Goal: Transaction & Acquisition: Purchase product/service

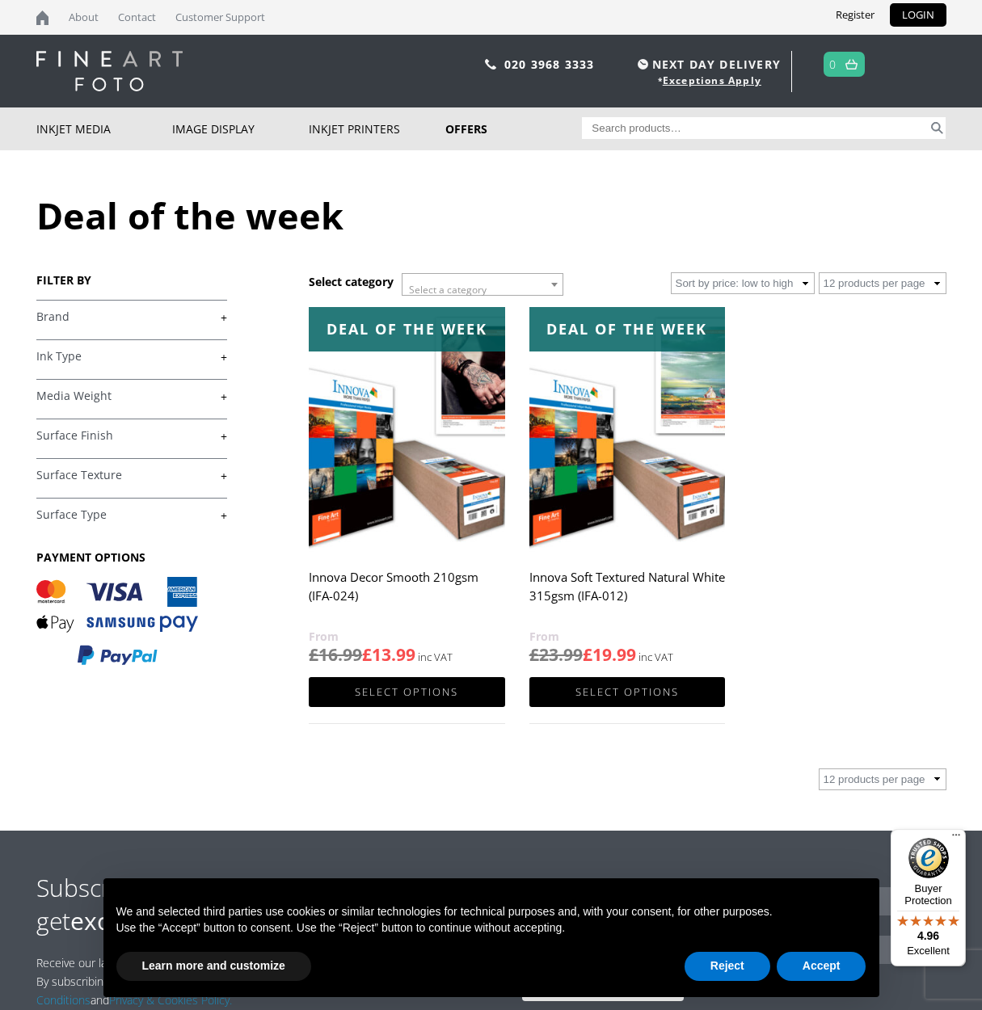
click at [74, 317] on link "+" at bounding box center [131, 316] width 191 height 15
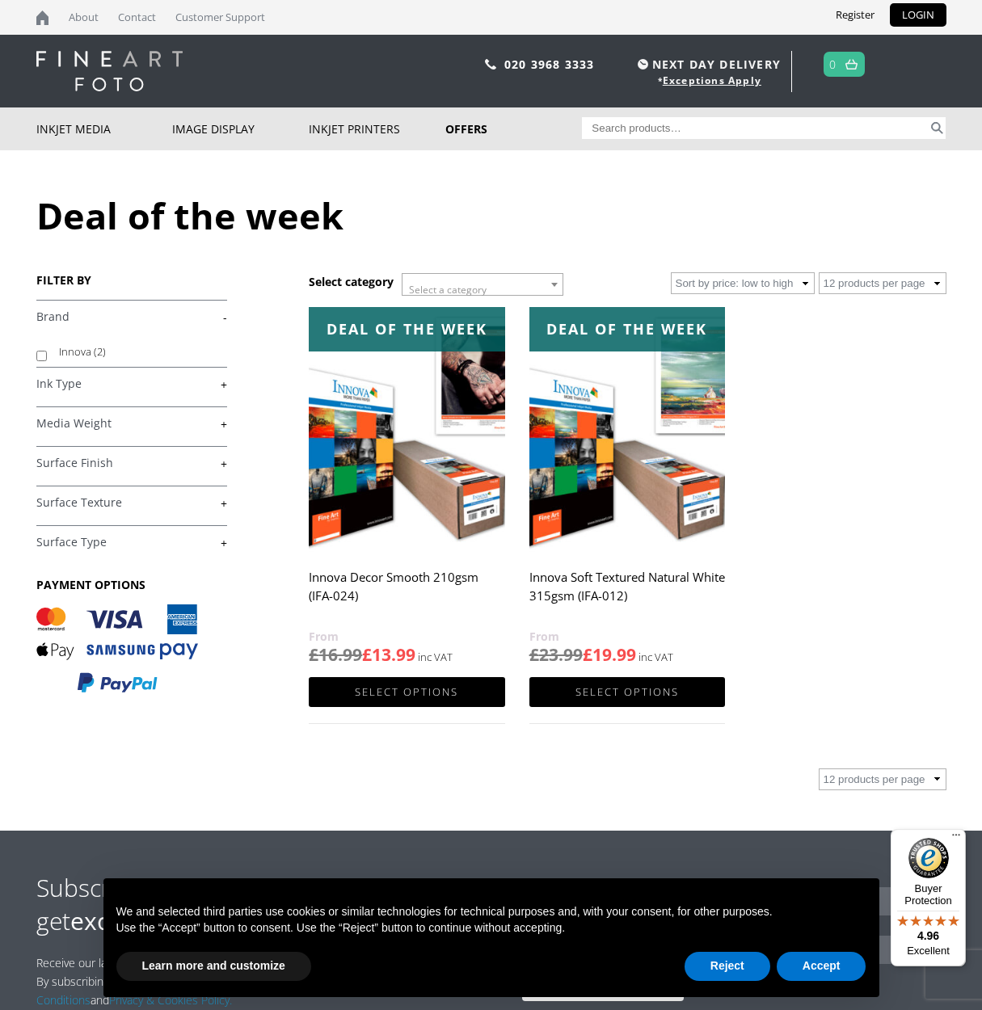
click at [76, 354] on label "Innova (2)" at bounding box center [135, 351] width 153 height 25
click at [47, 354] on input "Innova (2)" at bounding box center [41, 356] width 11 height 11
checkbox input "true"
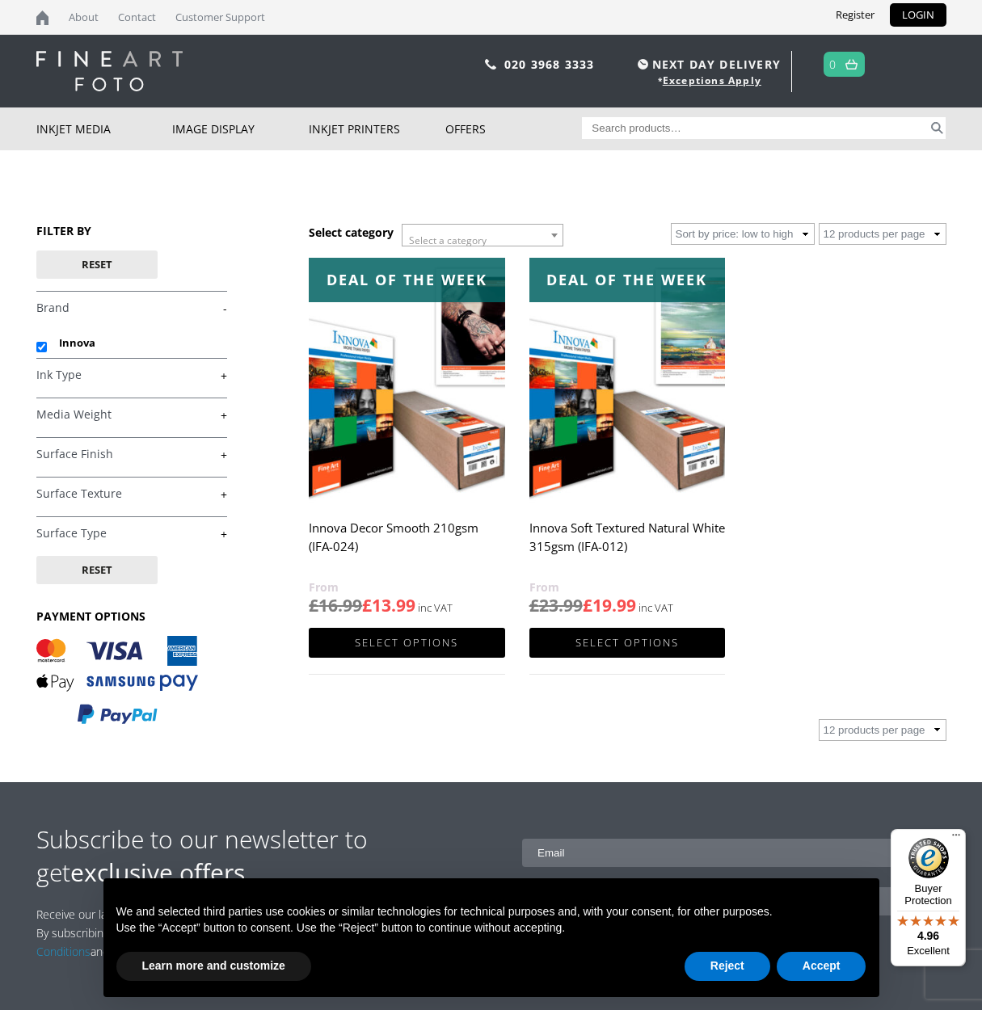
click at [69, 376] on link "+" at bounding box center [131, 375] width 191 height 15
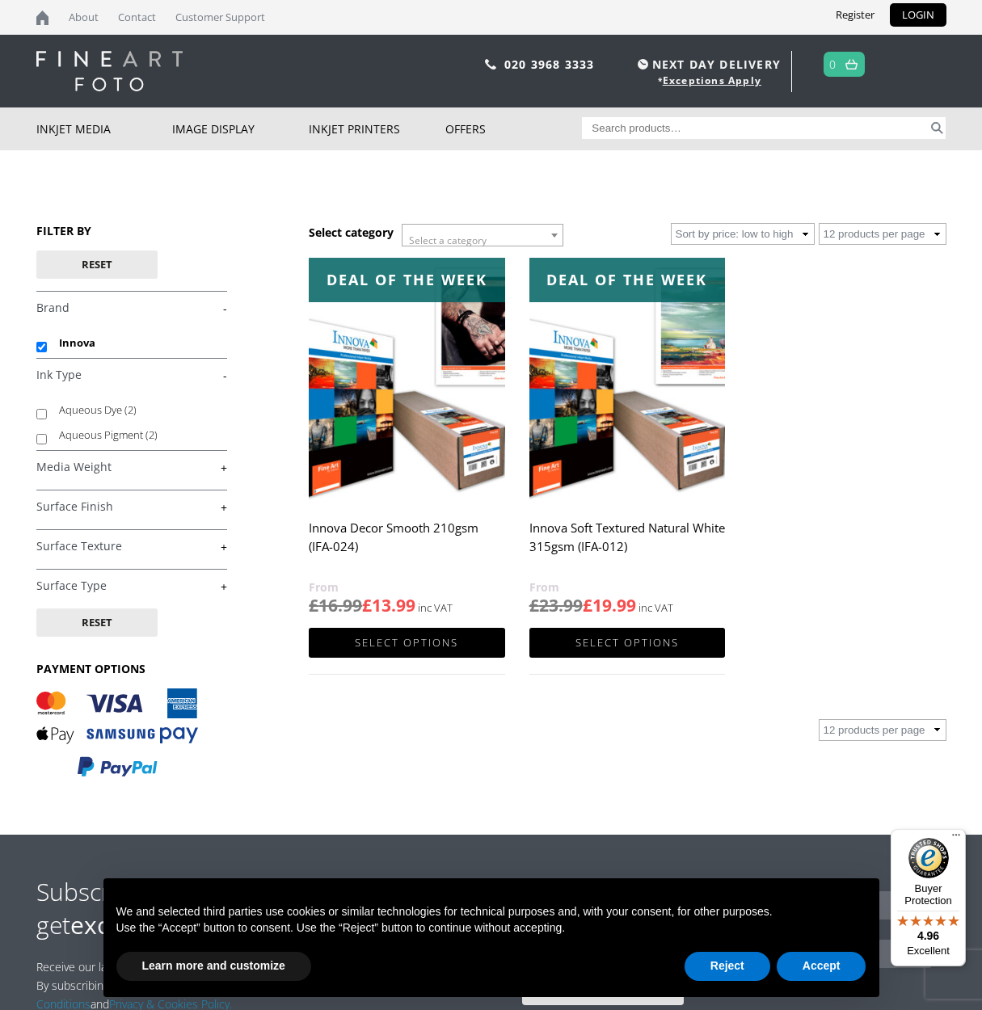
click at [69, 376] on link "-" at bounding box center [131, 375] width 191 height 15
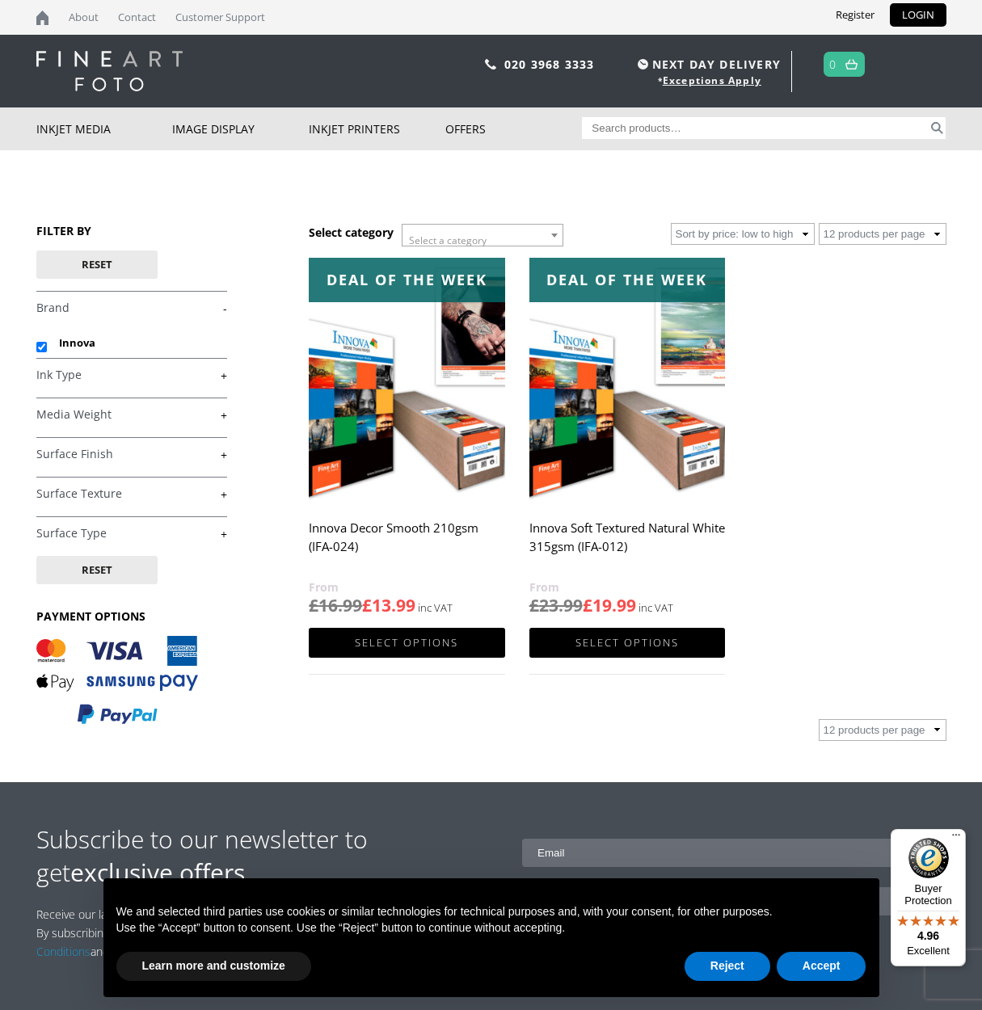
click at [80, 456] on link "+" at bounding box center [131, 454] width 191 height 15
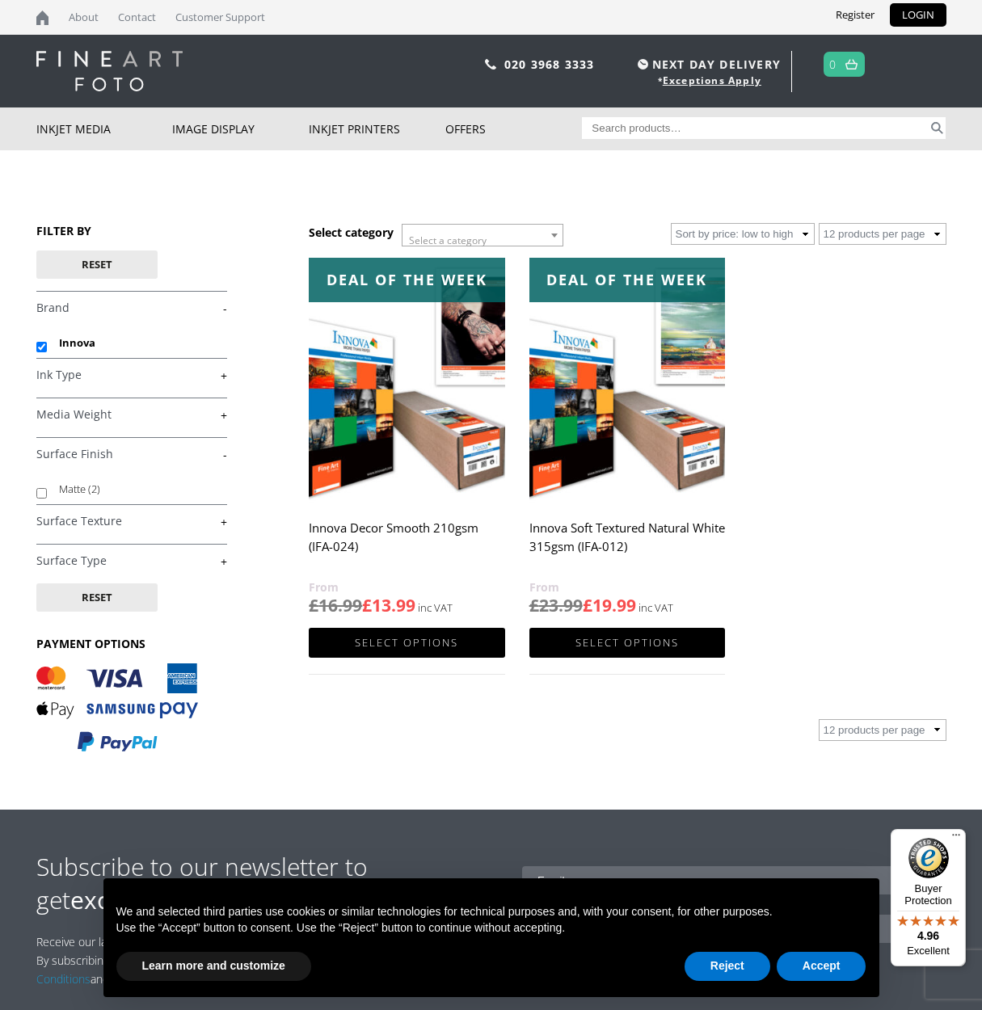
click at [80, 456] on link "-" at bounding box center [131, 454] width 191 height 15
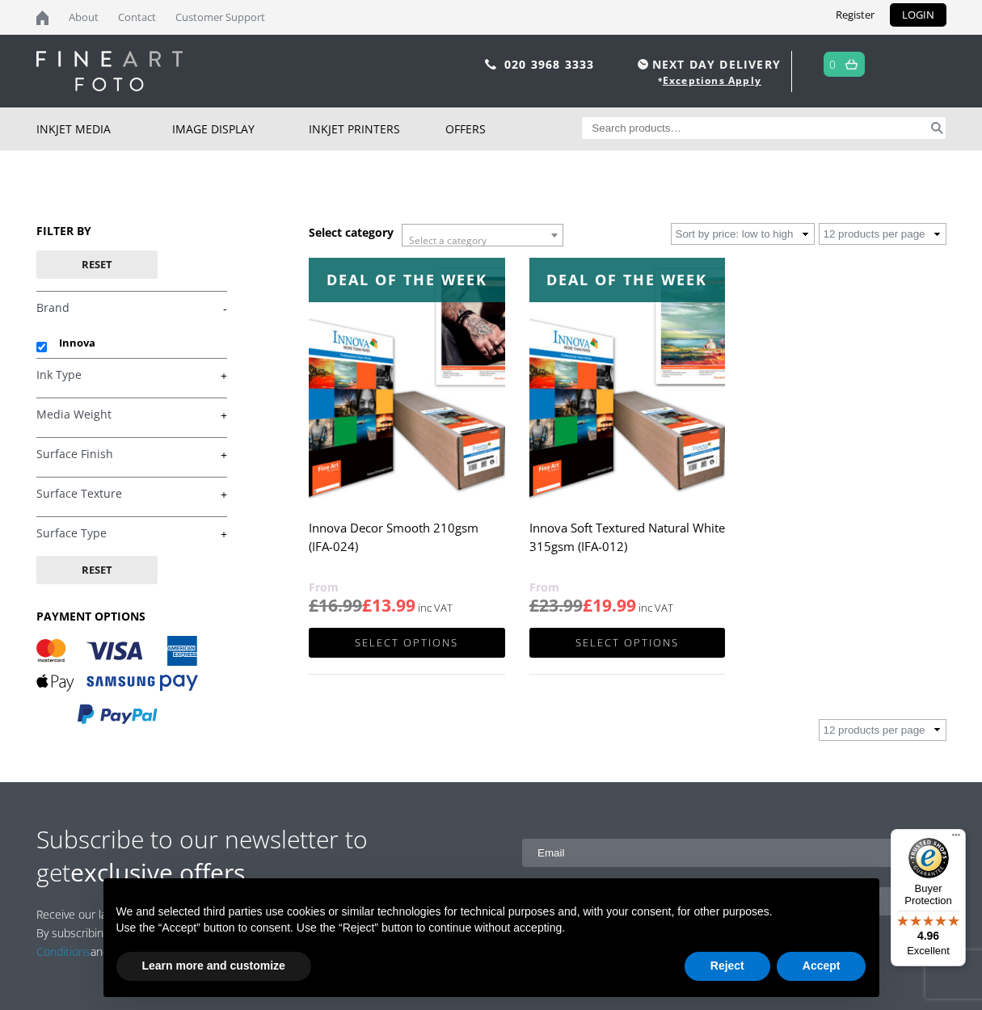
click at [626, 132] on input "Search for:" at bounding box center [755, 128] width 346 height 22
type input "inkjet photographic paper"
click at [932, 127] on button "Search" at bounding box center [936, 128] width 19 height 22
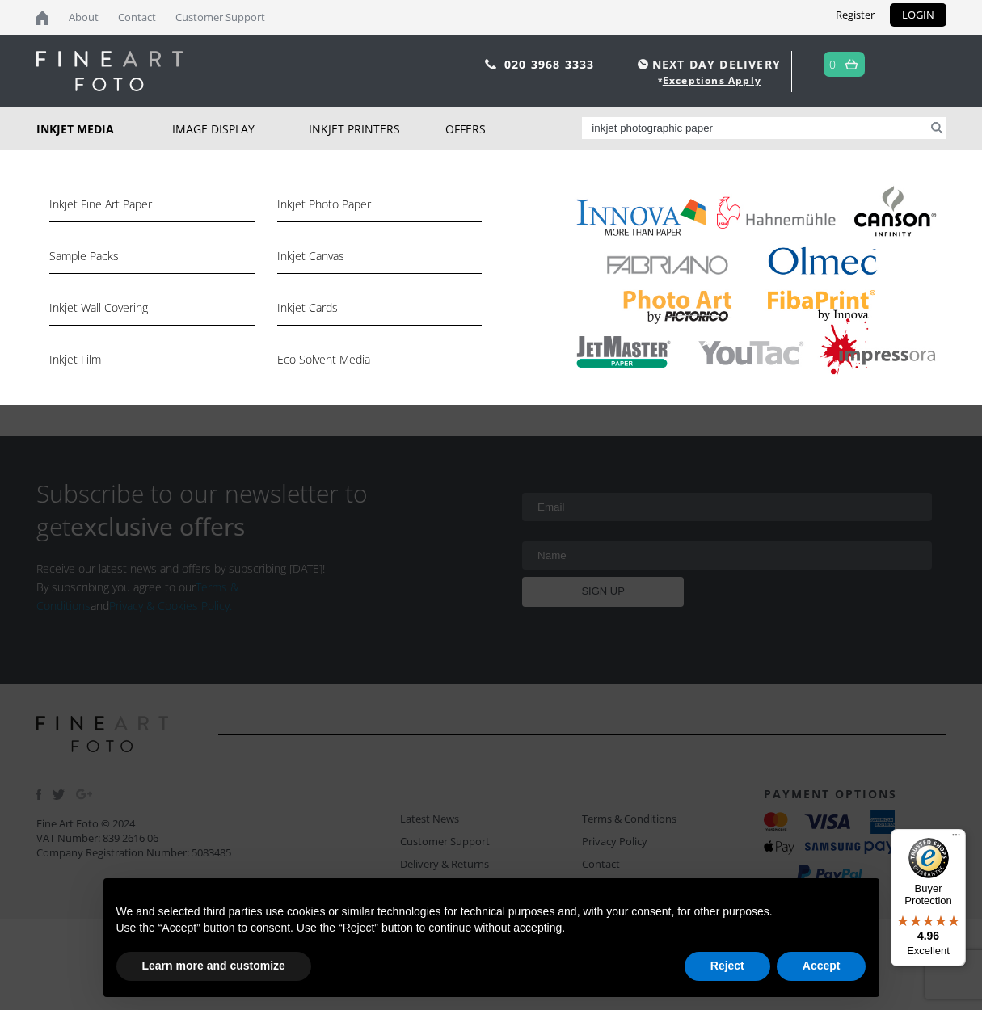
scroll to position [0, 1]
click at [315, 204] on link "Inkjet Photo Paper" at bounding box center [379, 208] width 204 height 27
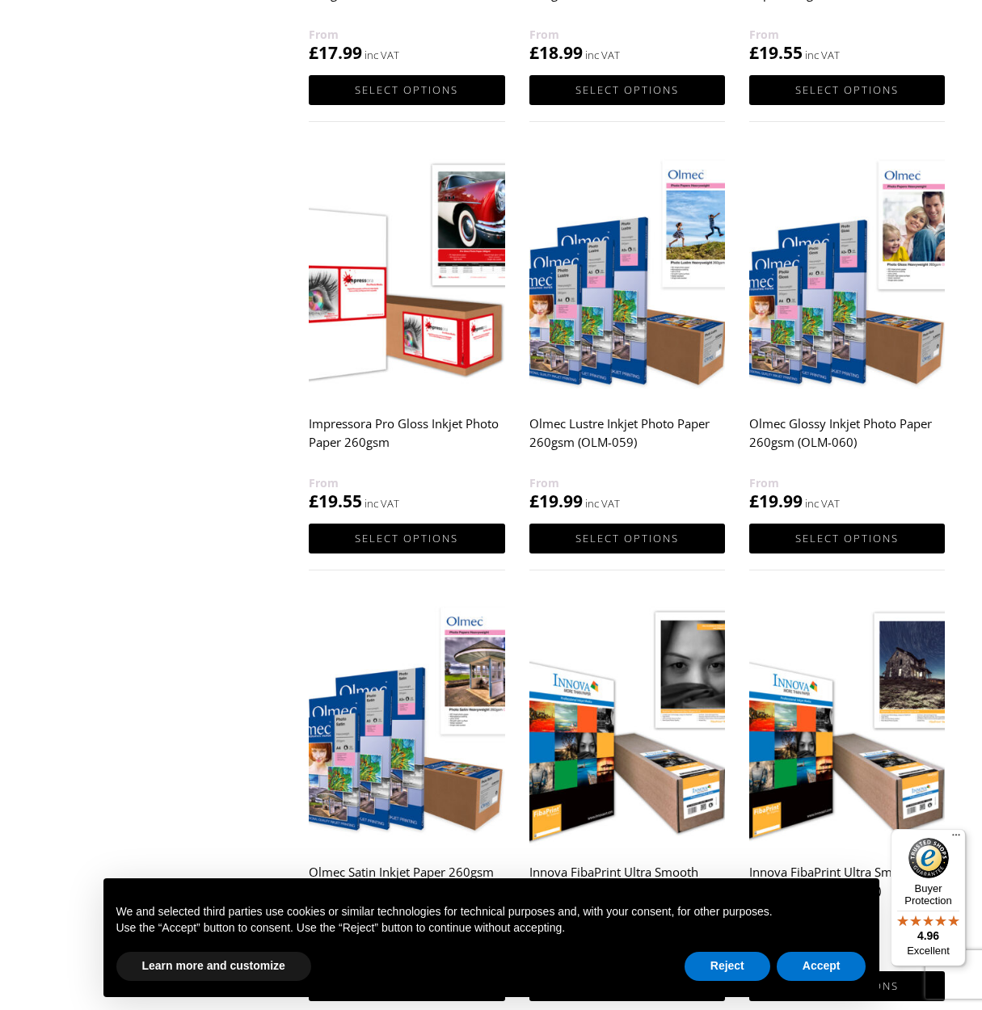
scroll to position [1045, 0]
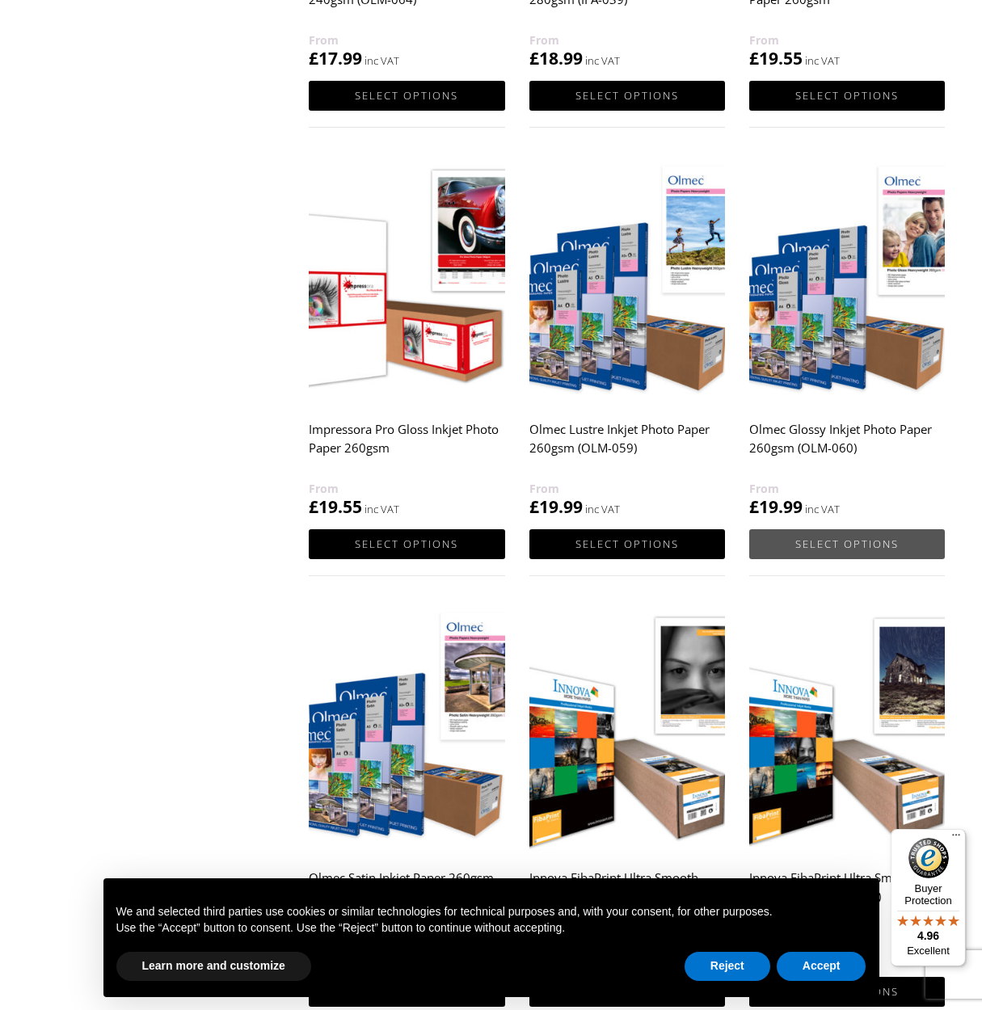
click at [822, 539] on link "Select options" at bounding box center [847, 544] width 196 height 30
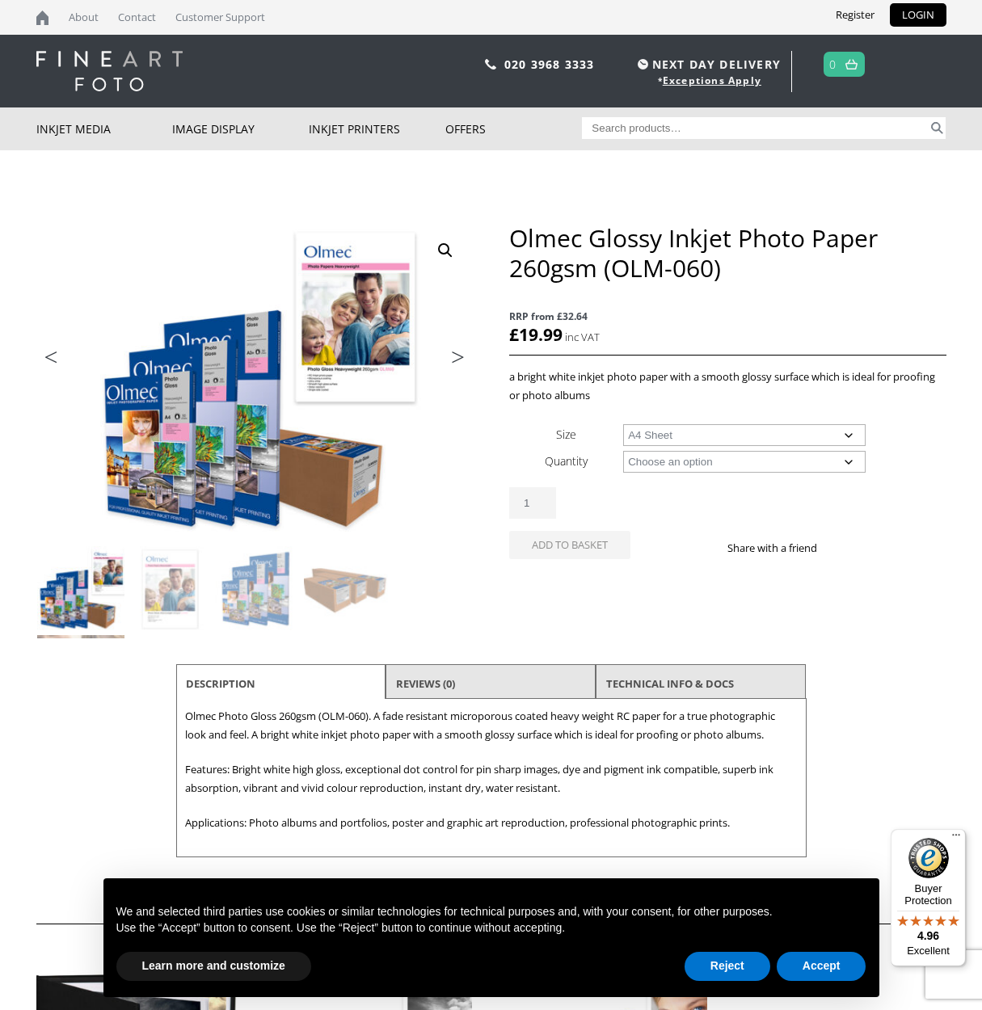
select select "a4-sheet"
select select "50-sheets"
select select "a4-sheet"
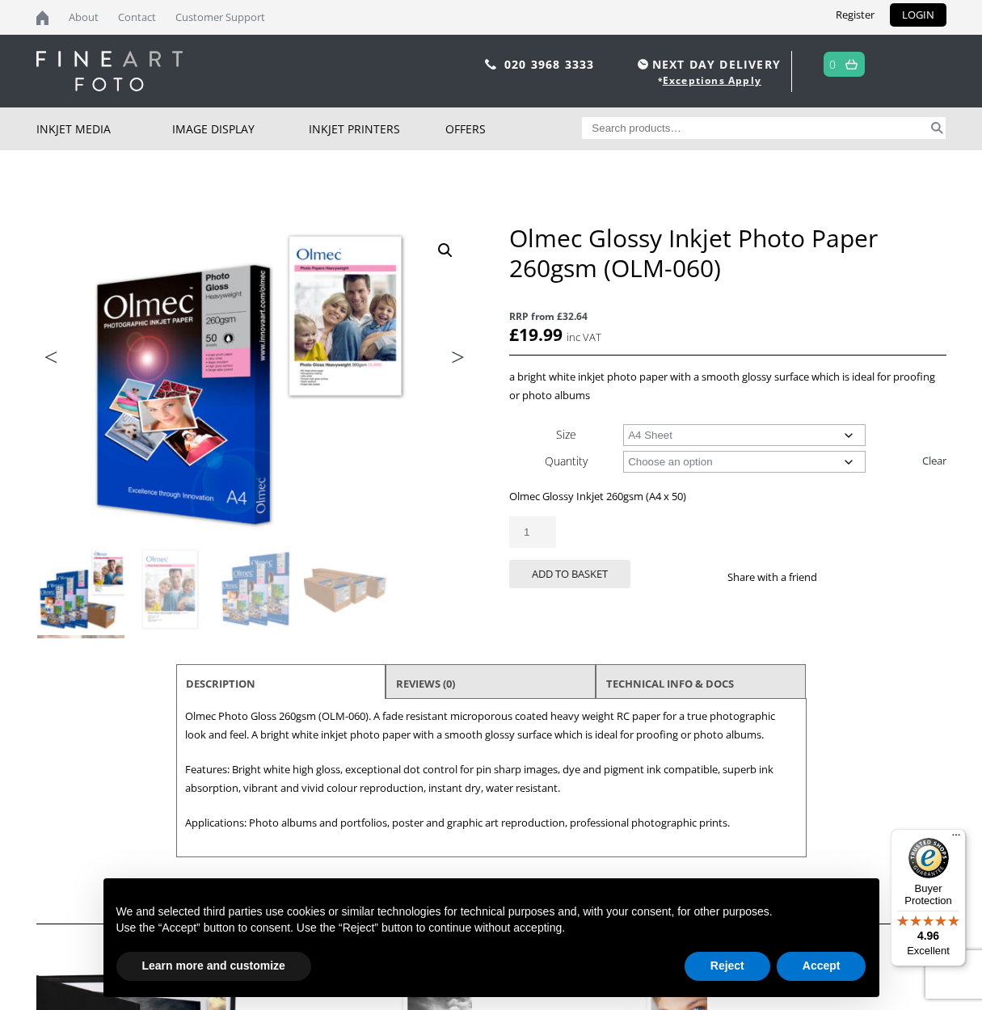
type input "2"
click at [539, 530] on input "2" at bounding box center [532, 532] width 47 height 32
click at [816, 969] on button "Accept" at bounding box center [821, 966] width 90 height 29
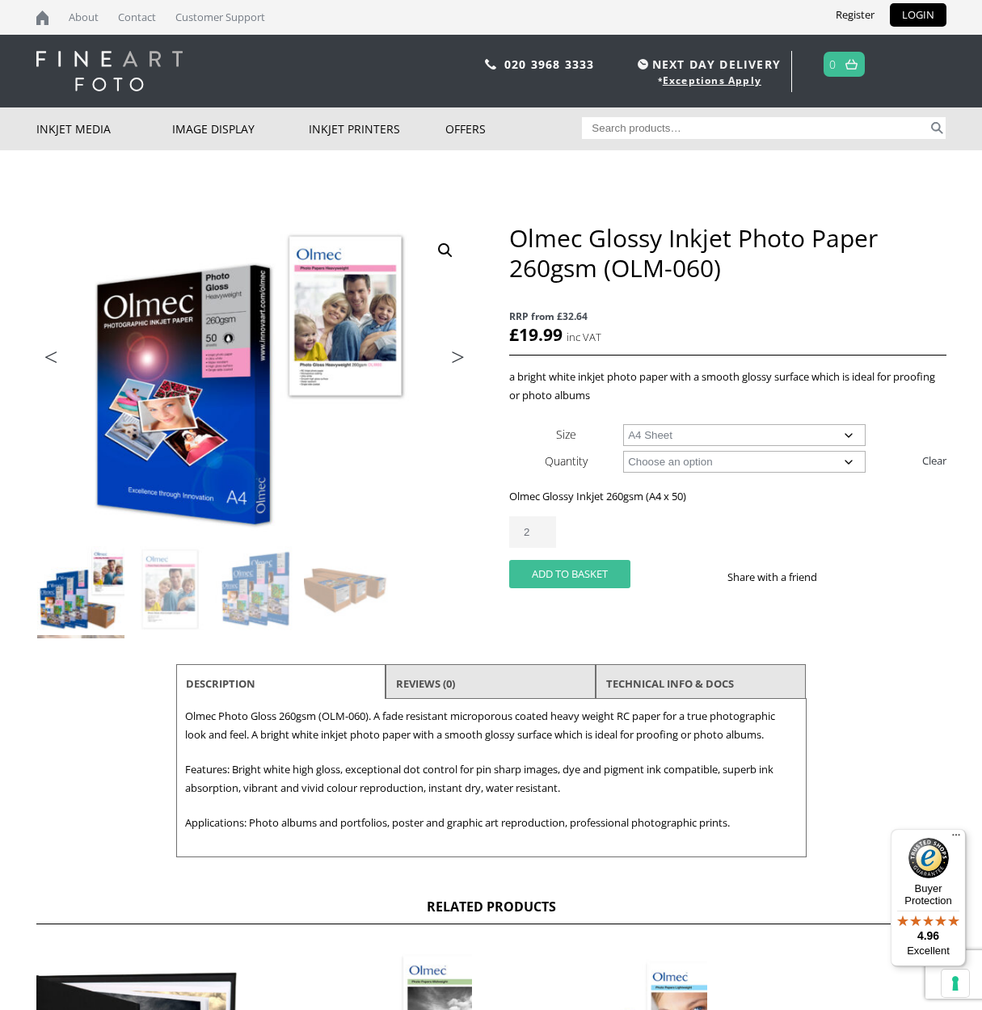
click at [564, 574] on button "Add to basket" at bounding box center [569, 574] width 121 height 28
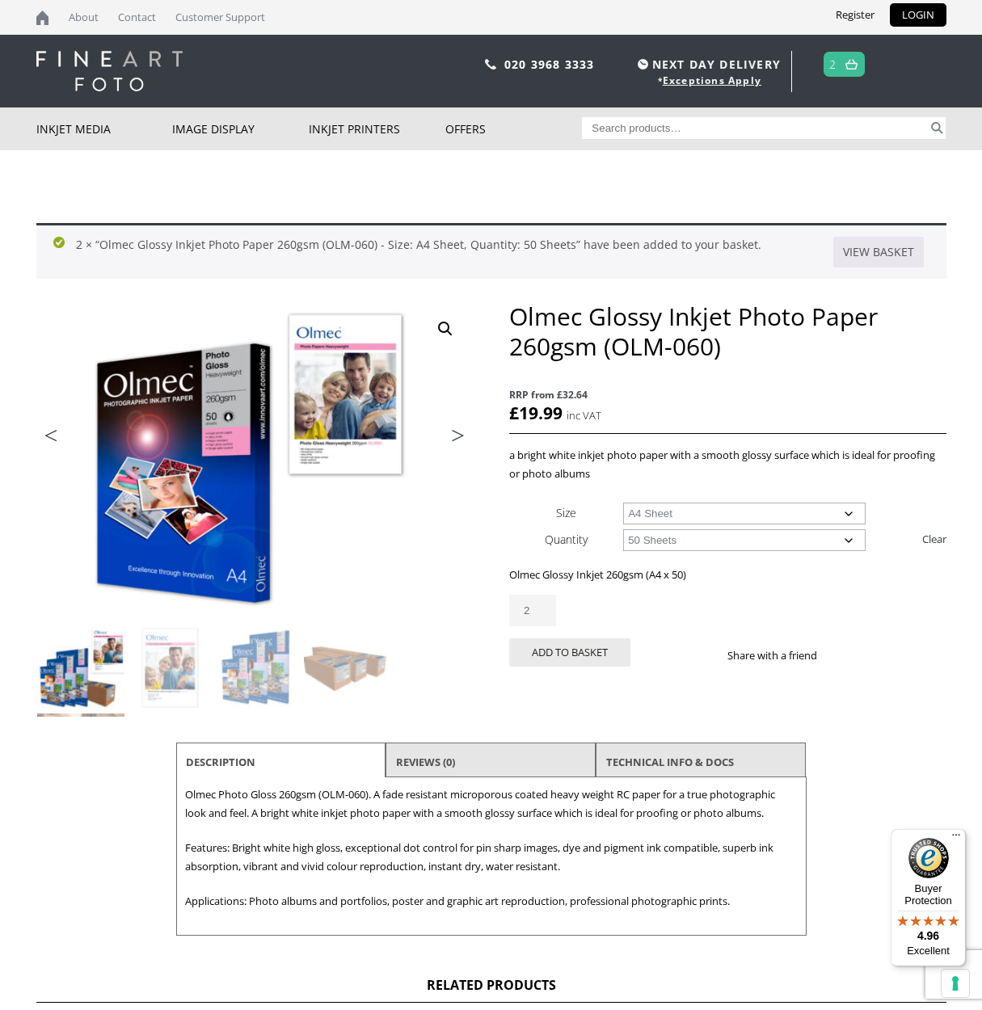
click at [852, 68] on img at bounding box center [851, 64] width 12 height 11
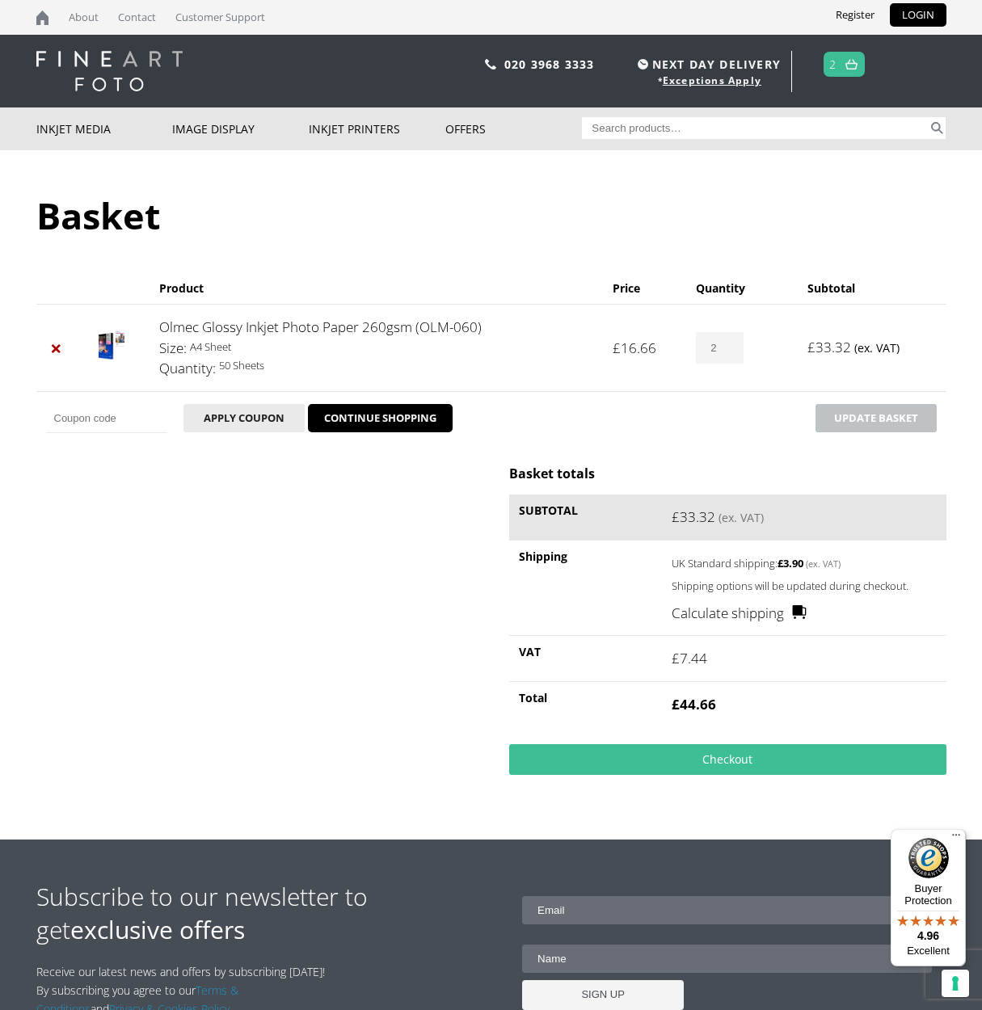
type input "1"
click at [725, 352] on input "1" at bounding box center [719, 348] width 47 height 32
click at [860, 418] on button "Update basket" at bounding box center [875, 418] width 121 height 28
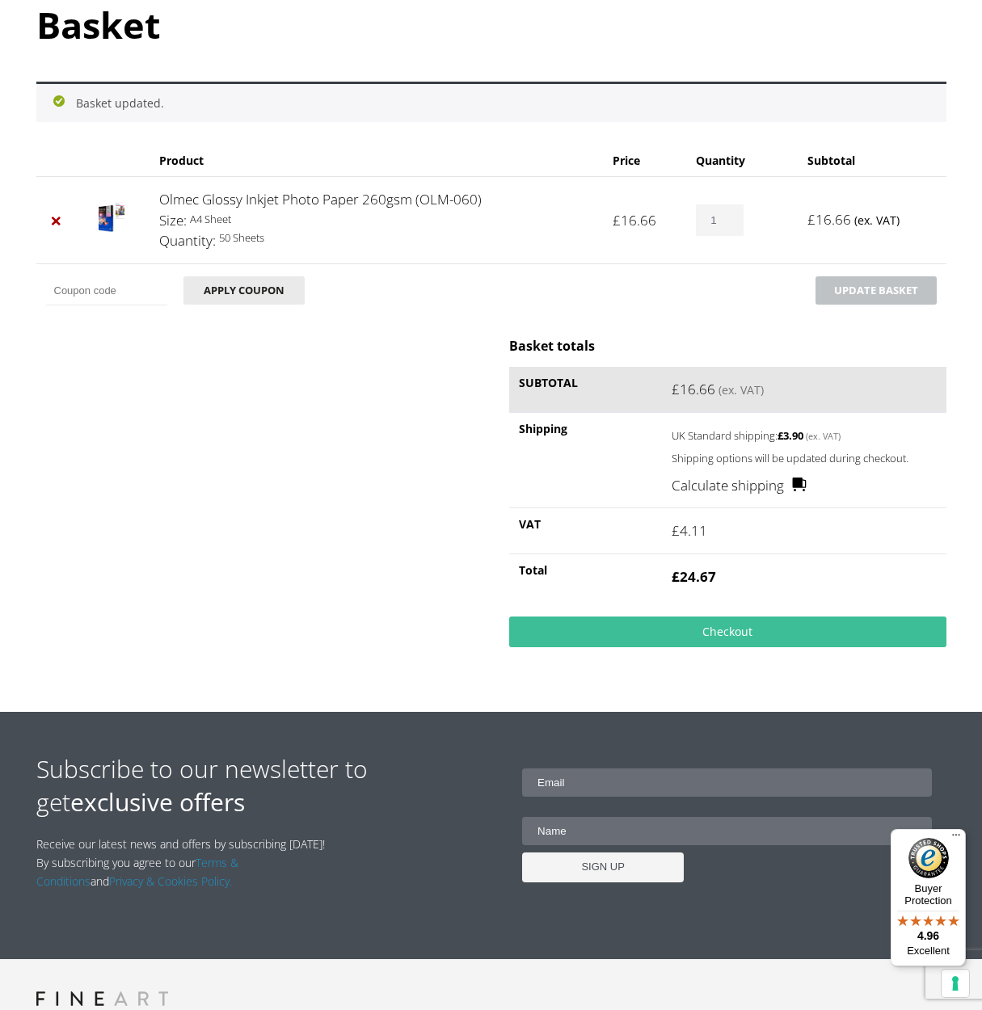
scroll to position [191, 0]
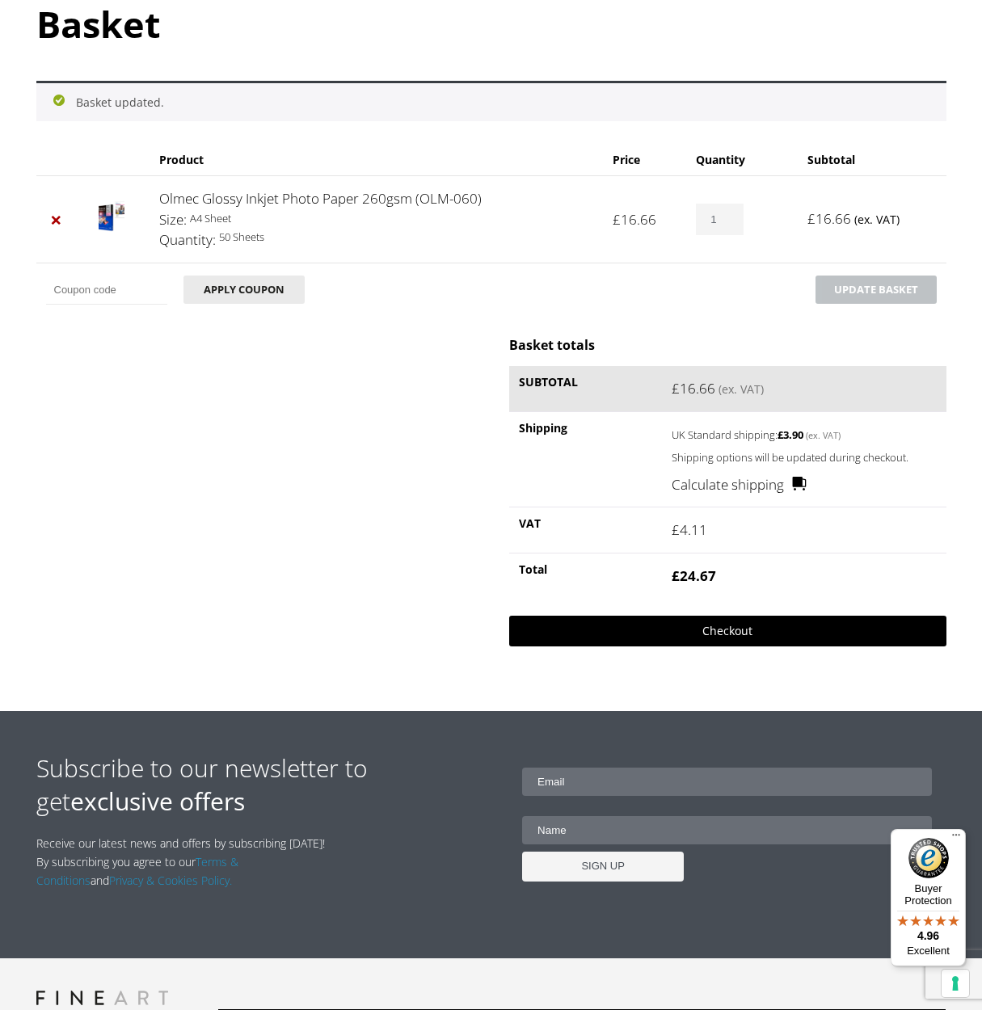
click at [726, 630] on link "Checkout" at bounding box center [727, 631] width 436 height 31
click at [712, 628] on link "Checkout" at bounding box center [727, 631] width 436 height 31
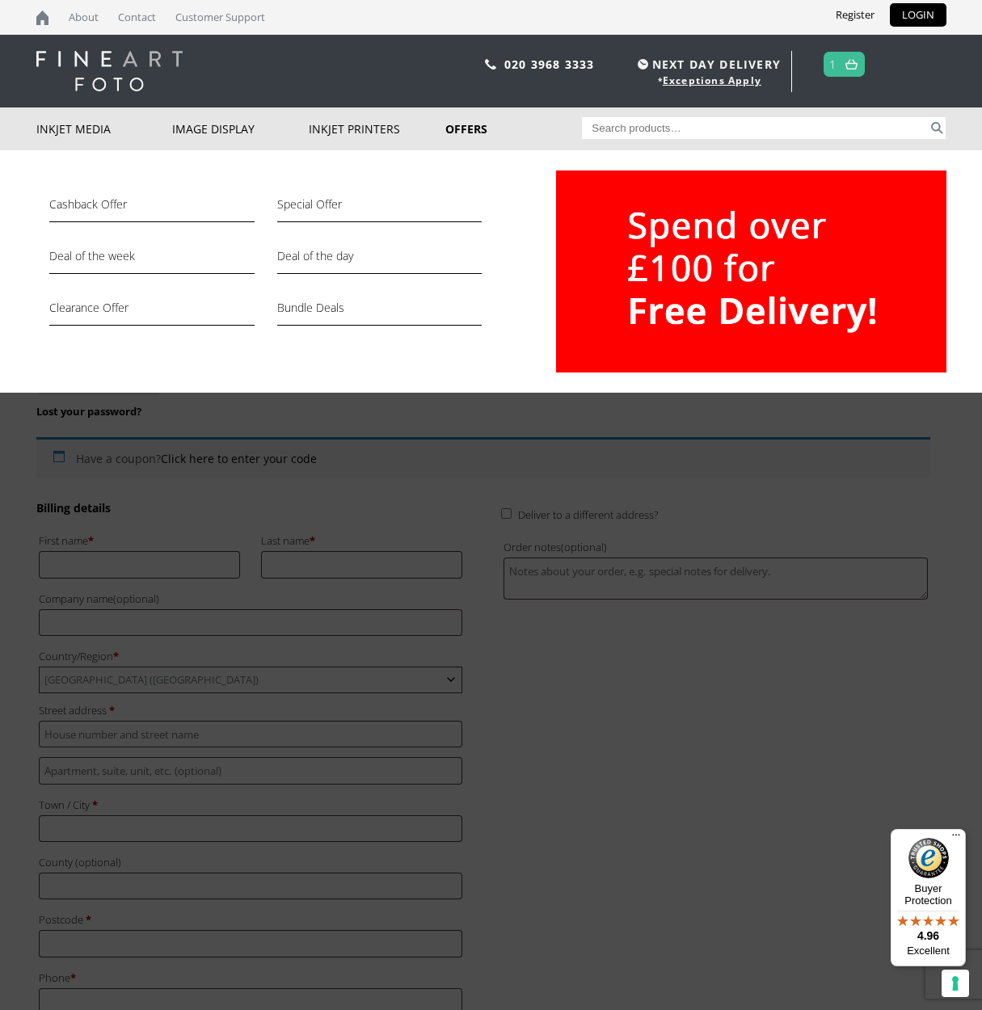
type input "roy.macdonald"
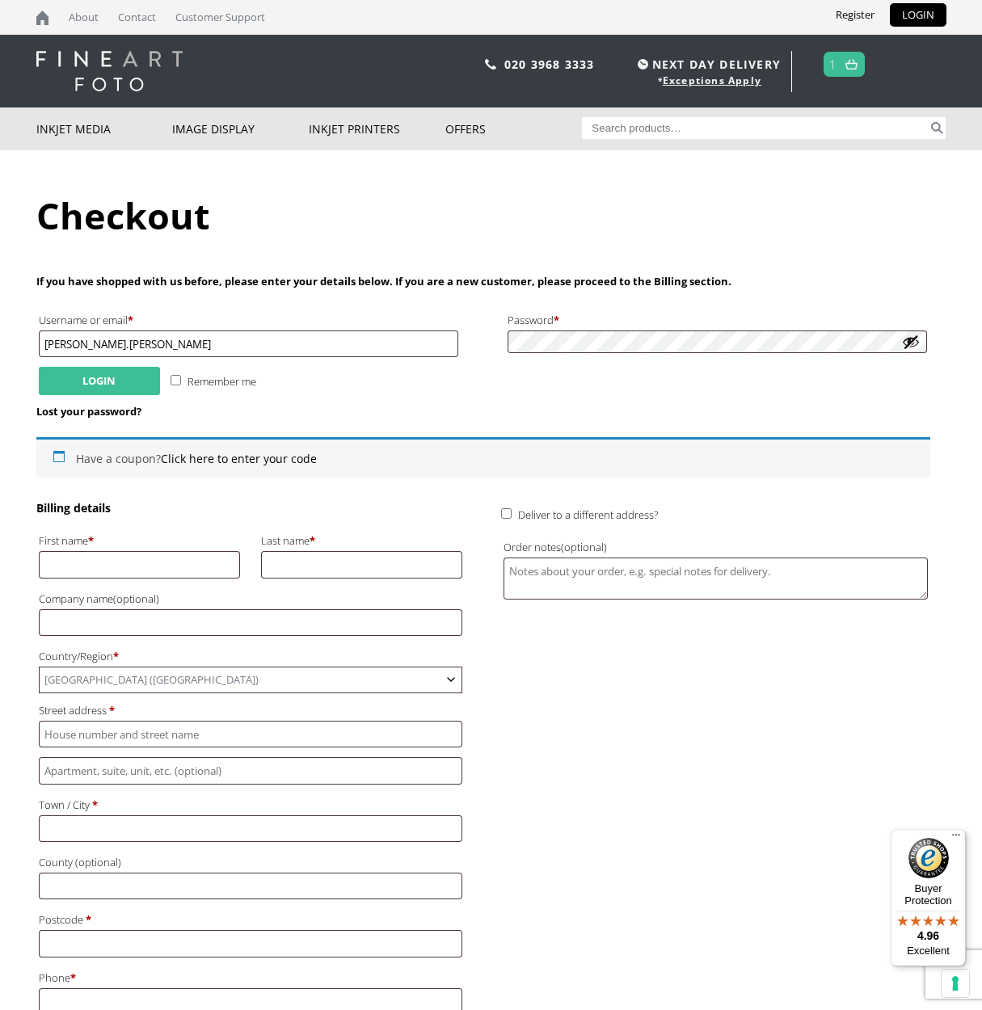
click at [104, 378] on button "Login" at bounding box center [99, 381] width 121 height 28
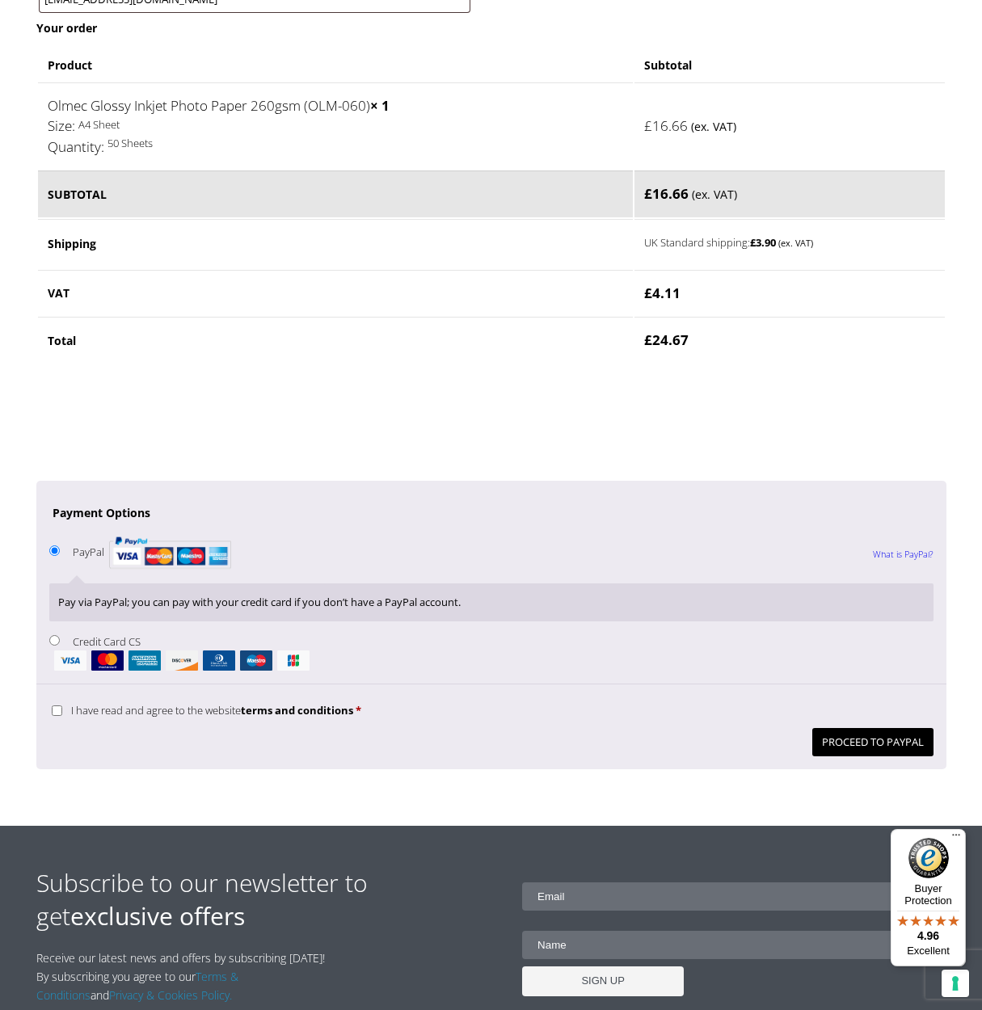
scroll to position [909, 0]
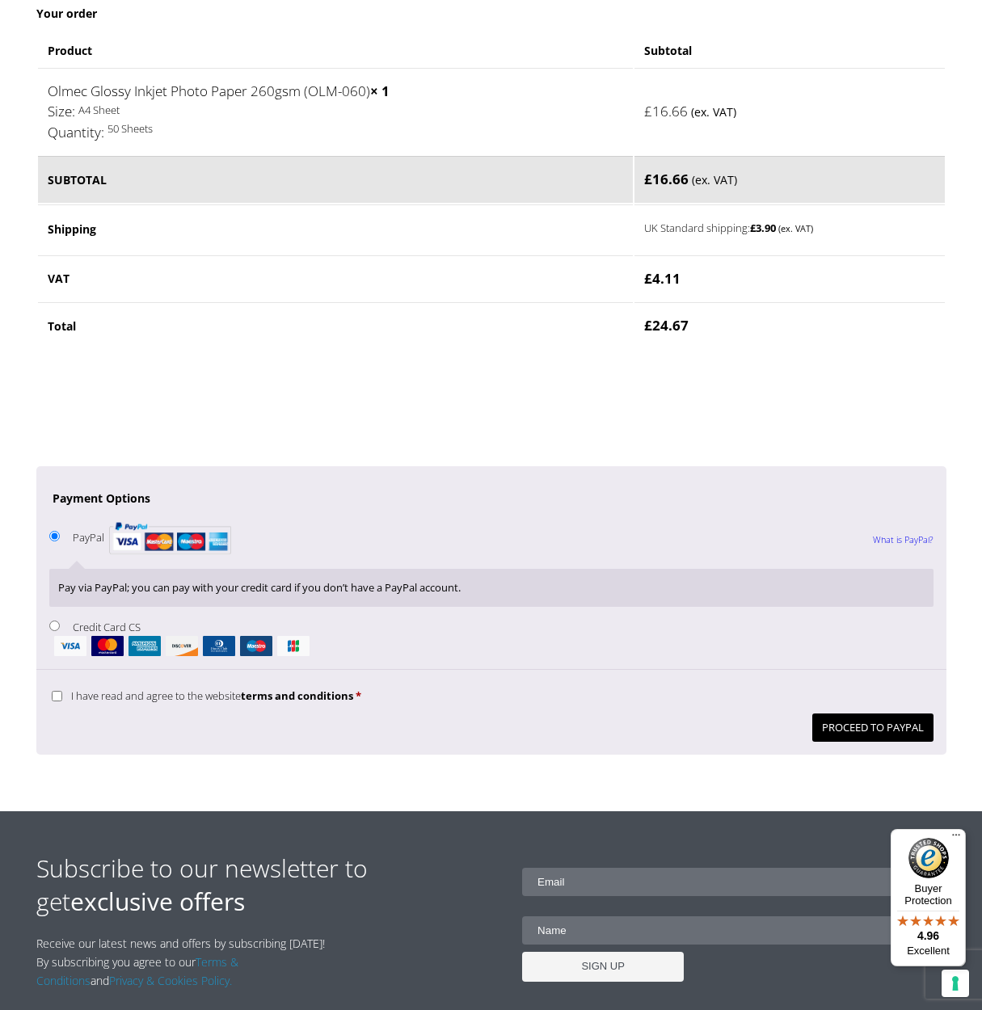
click at [51, 620] on input "Credit Card CS" at bounding box center [54, 625] width 11 height 11
radio input "true"
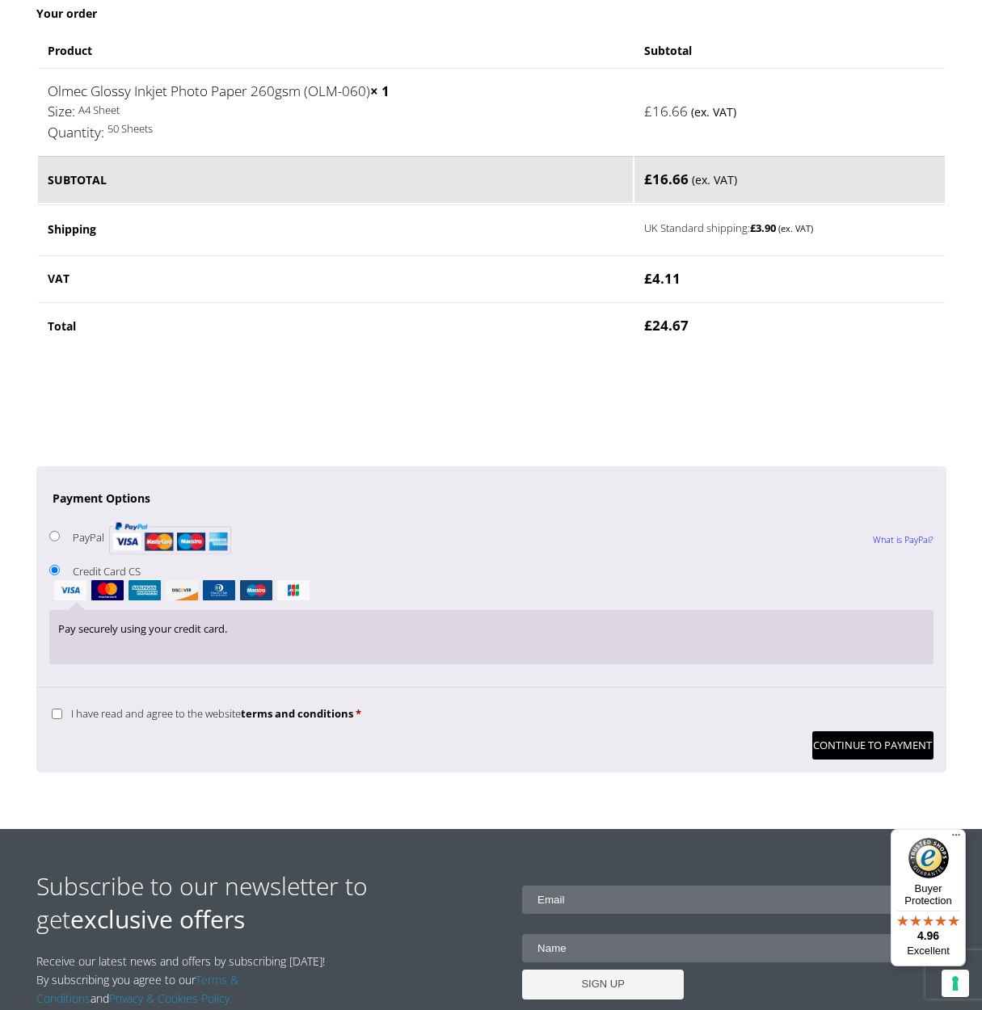
drag, startPoint x: 58, startPoint y: 675, endPoint x: 67, endPoint y: 679, distance: 9.8
click at [57, 709] on input "I have read and agree to the website terms and conditions *" at bounding box center [57, 714] width 11 height 11
checkbox input "true"
click at [868, 731] on button "Continue to Payment" at bounding box center [872, 745] width 121 height 28
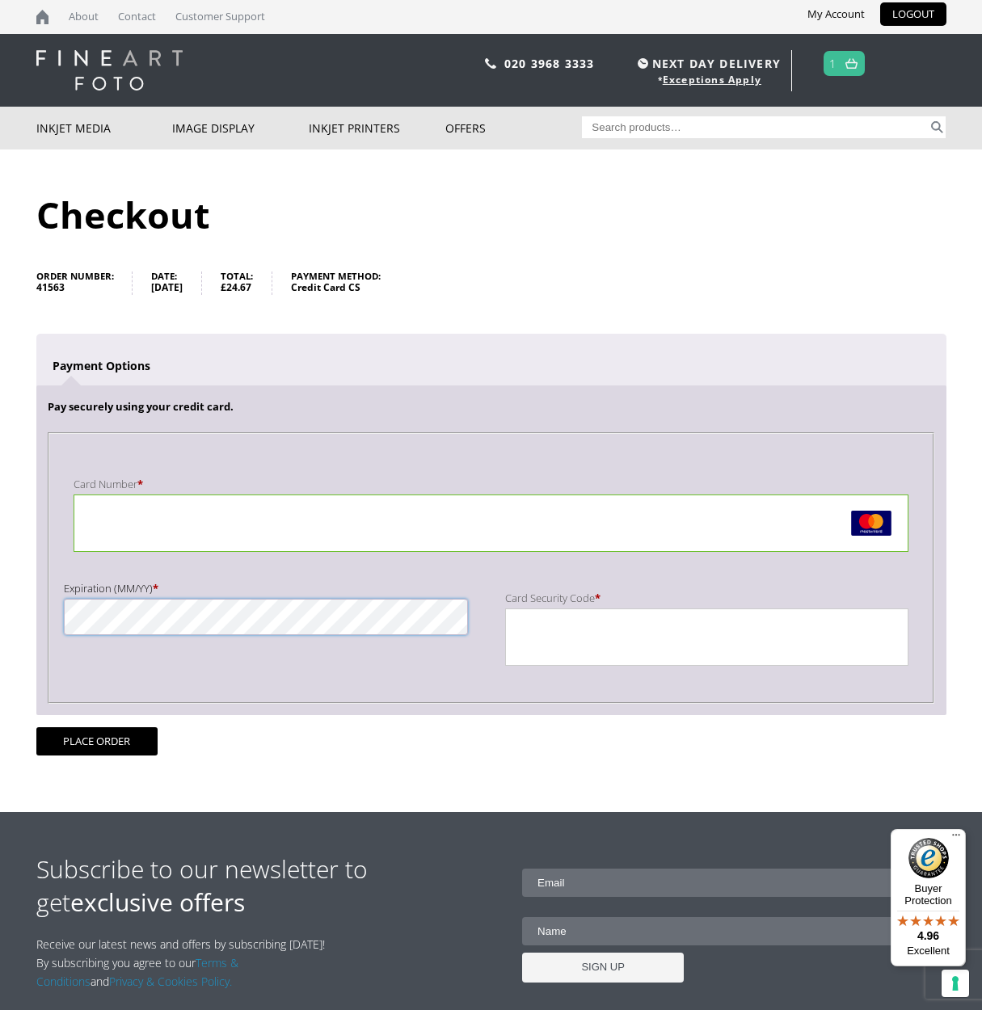
scroll to position [1, 0]
click at [111, 746] on button "Place order" at bounding box center [96, 741] width 121 height 28
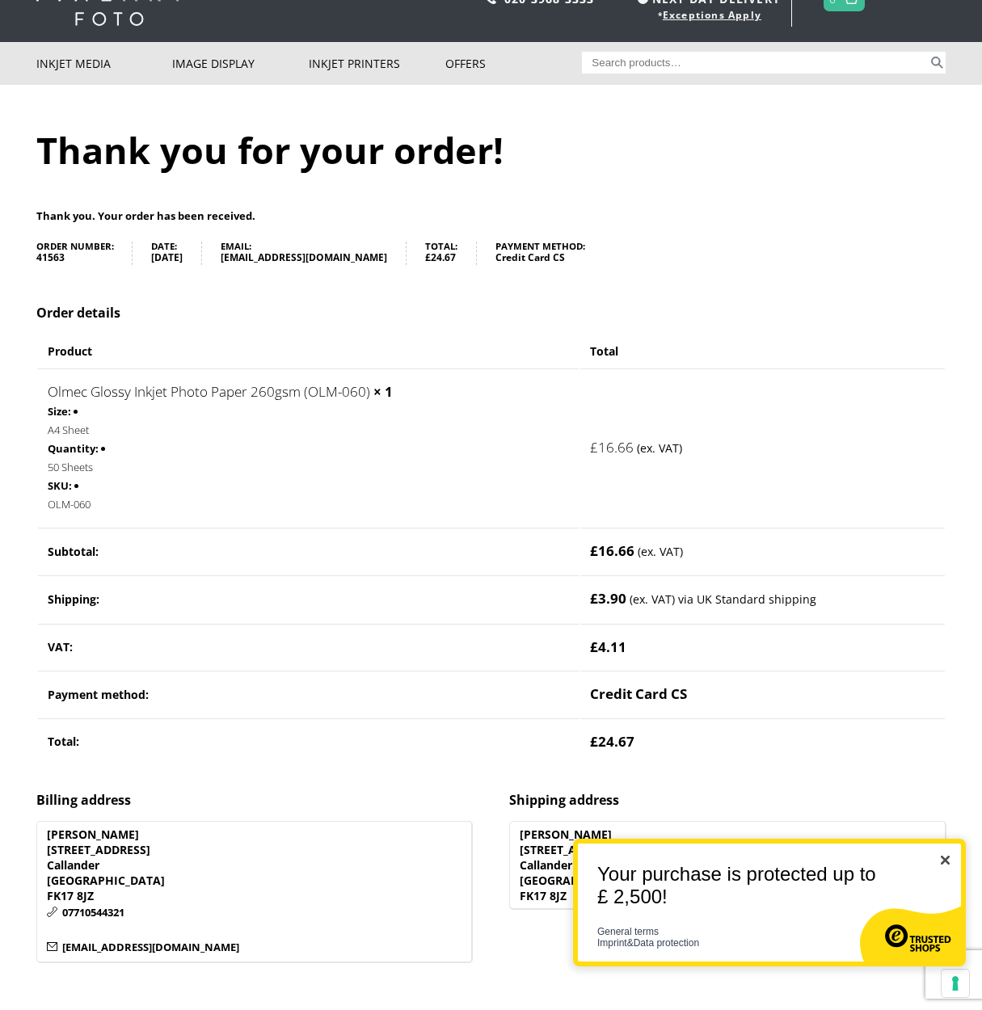
scroll to position [38, 0]
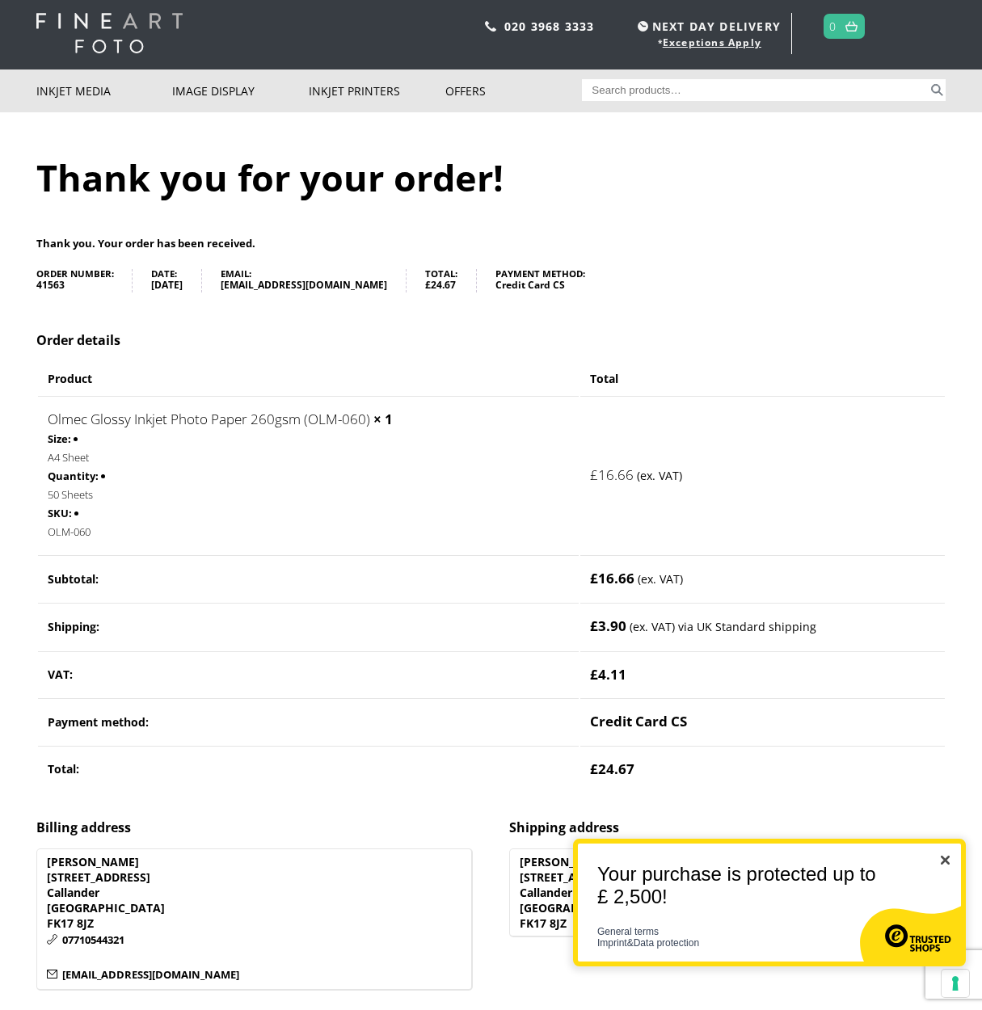
click at [944, 858] on img "Close" at bounding box center [944, 860] width 9 height 9
